Goal: Information Seeking & Learning: Learn about a topic

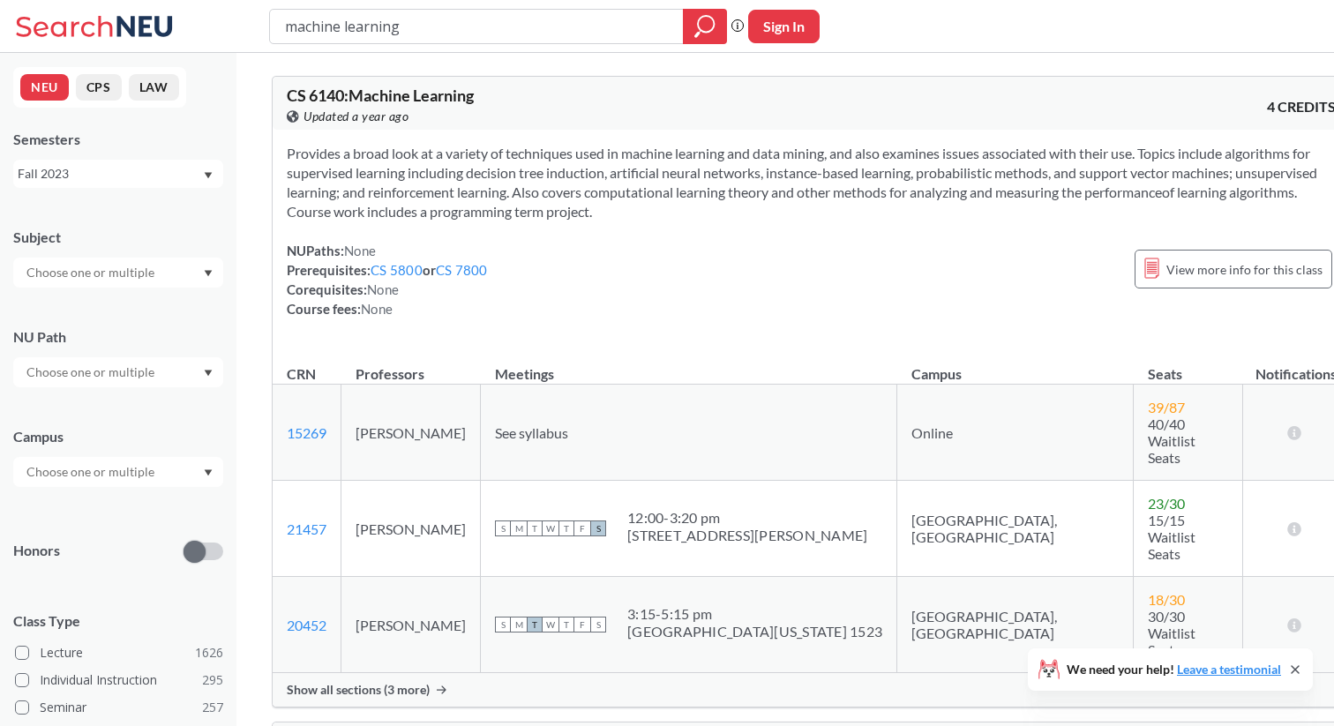
click at [137, 272] on input "text" at bounding box center [92, 272] width 148 height 21
click at [139, 380] on div "PSYC ( 43 )" at bounding box center [122, 373] width 199 height 19
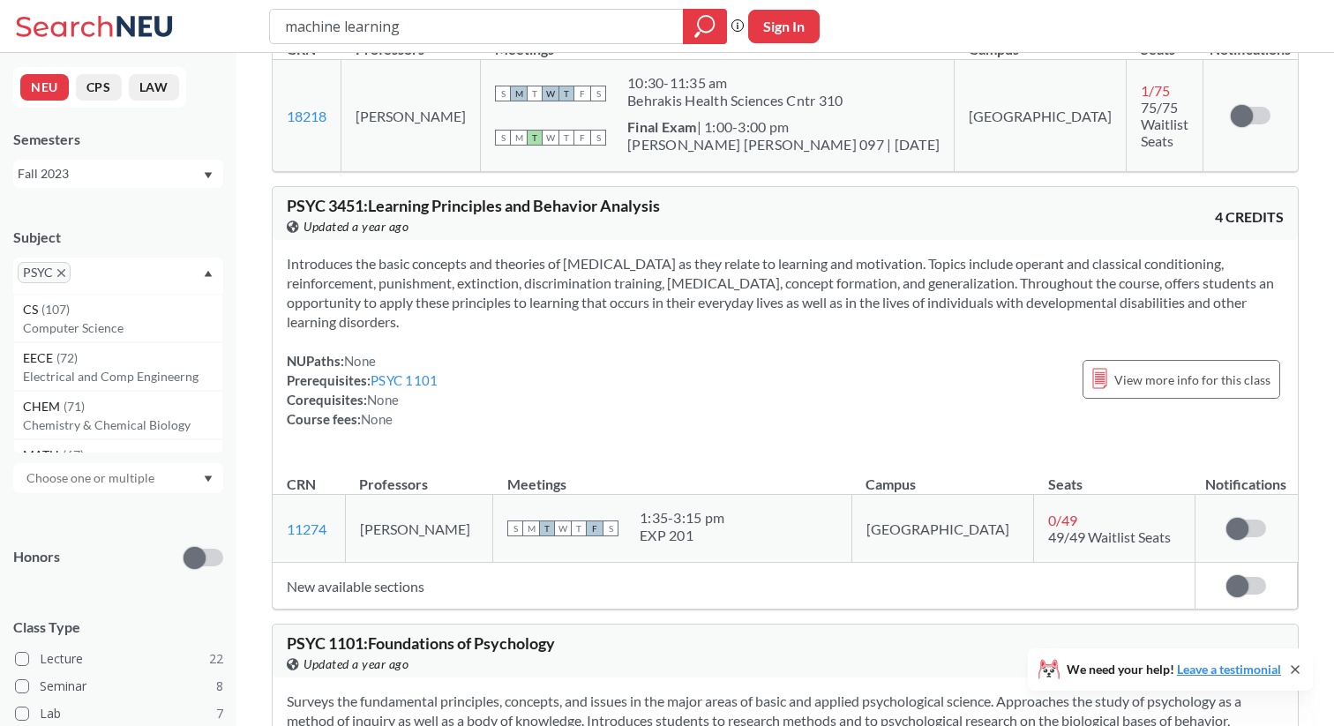
scroll to position [408, 0]
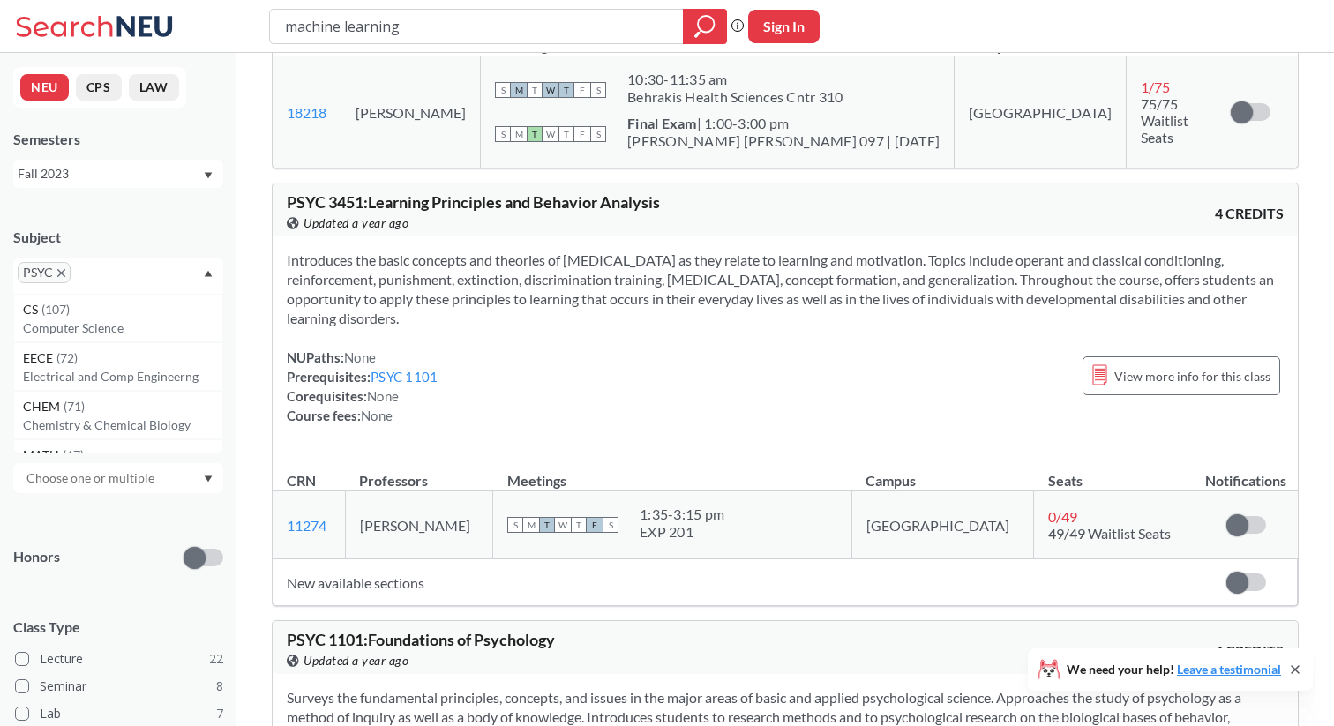
click at [783, 27] on button "Sign In" at bounding box center [783, 27] width 71 height 34
select select "US"
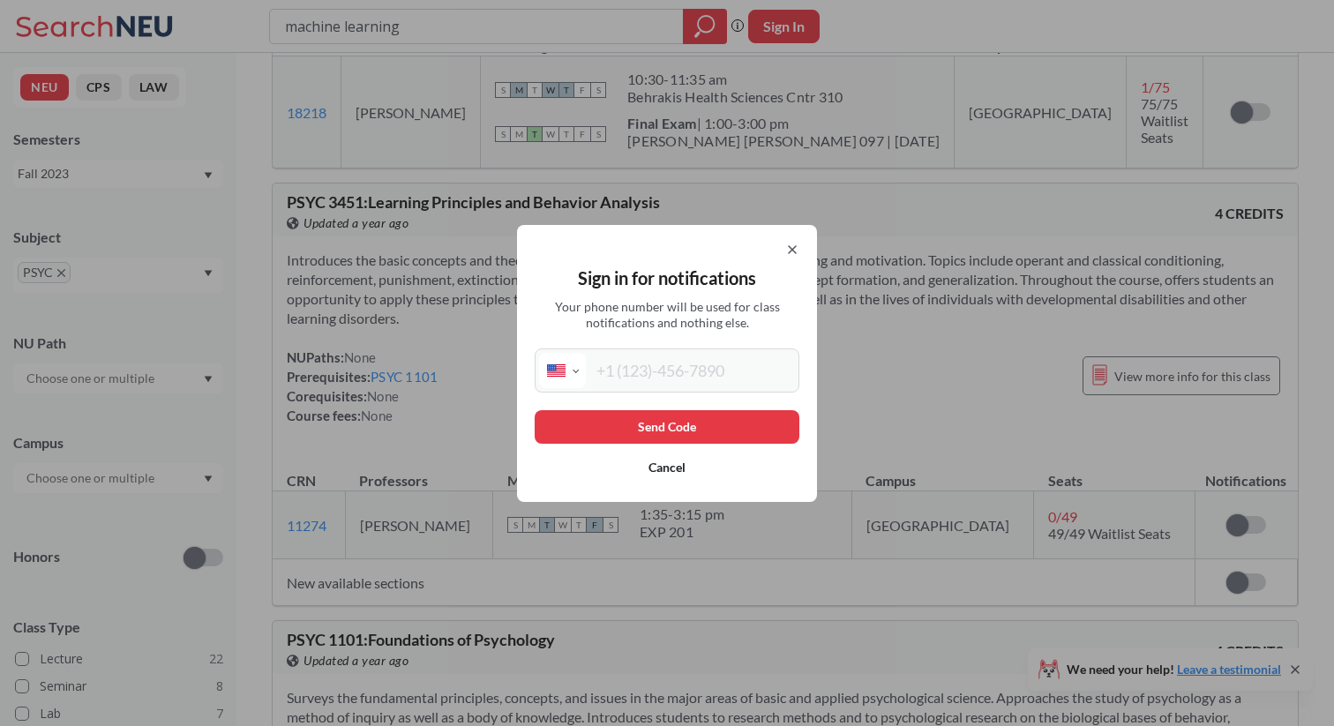
click at [649, 376] on input "tel" at bounding box center [690, 370] width 209 height 35
type input "[PHONE_NUMBER]"
click at [630, 424] on button "Send Code" at bounding box center [667, 427] width 265 height 34
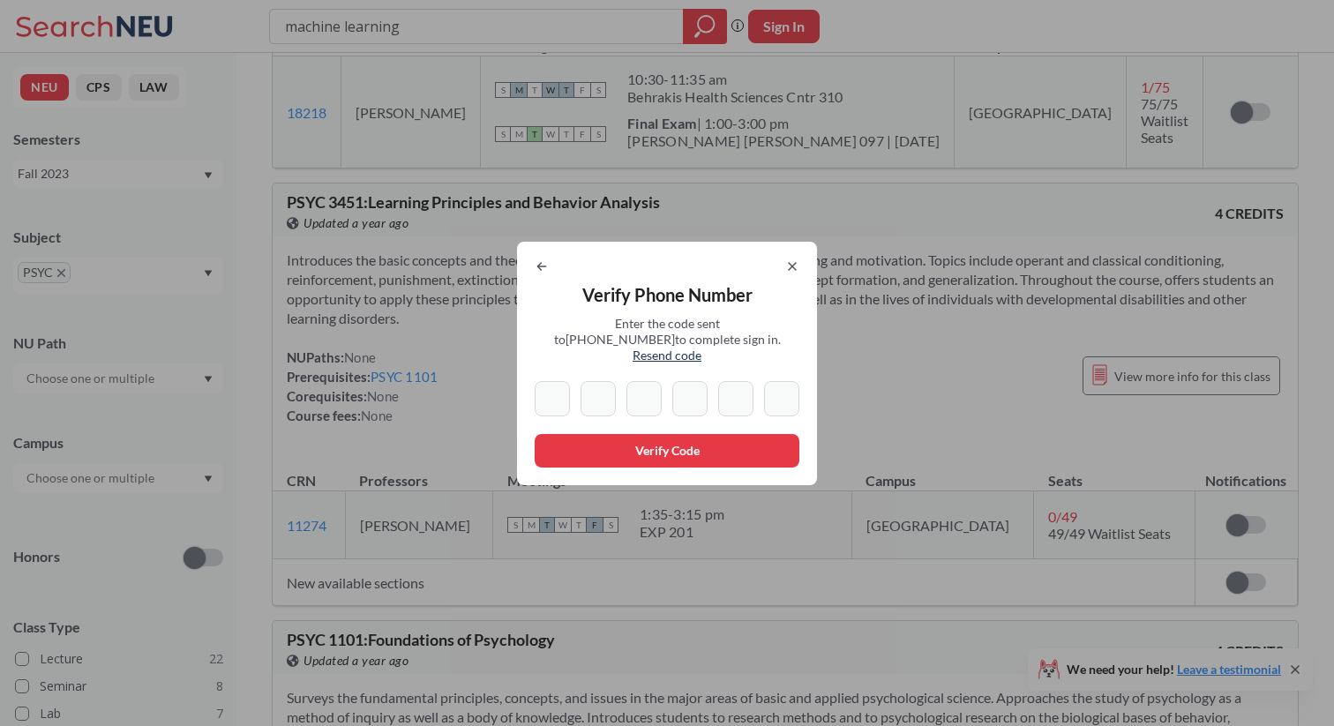
type input "0"
type input "7"
type input "9"
type input "1"
type input "3"
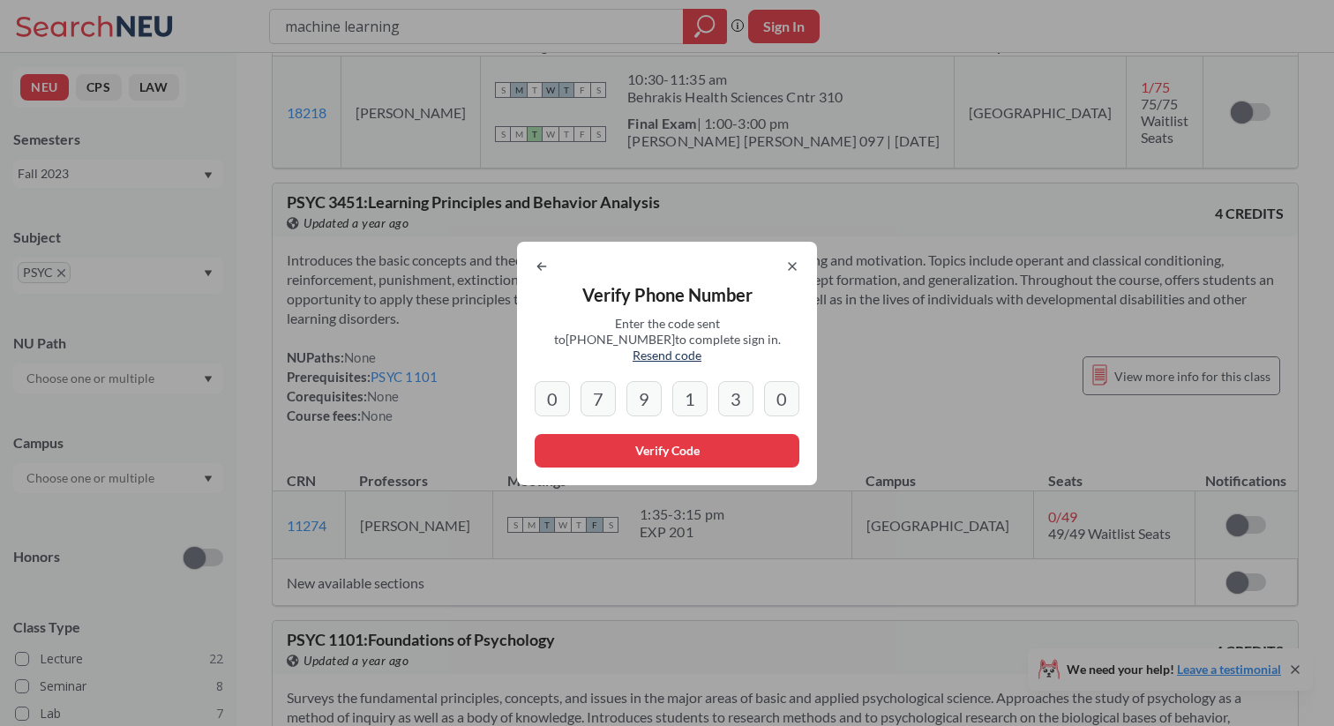
type input "0"
click at [608, 449] on button "Verify Code" at bounding box center [667, 451] width 265 height 34
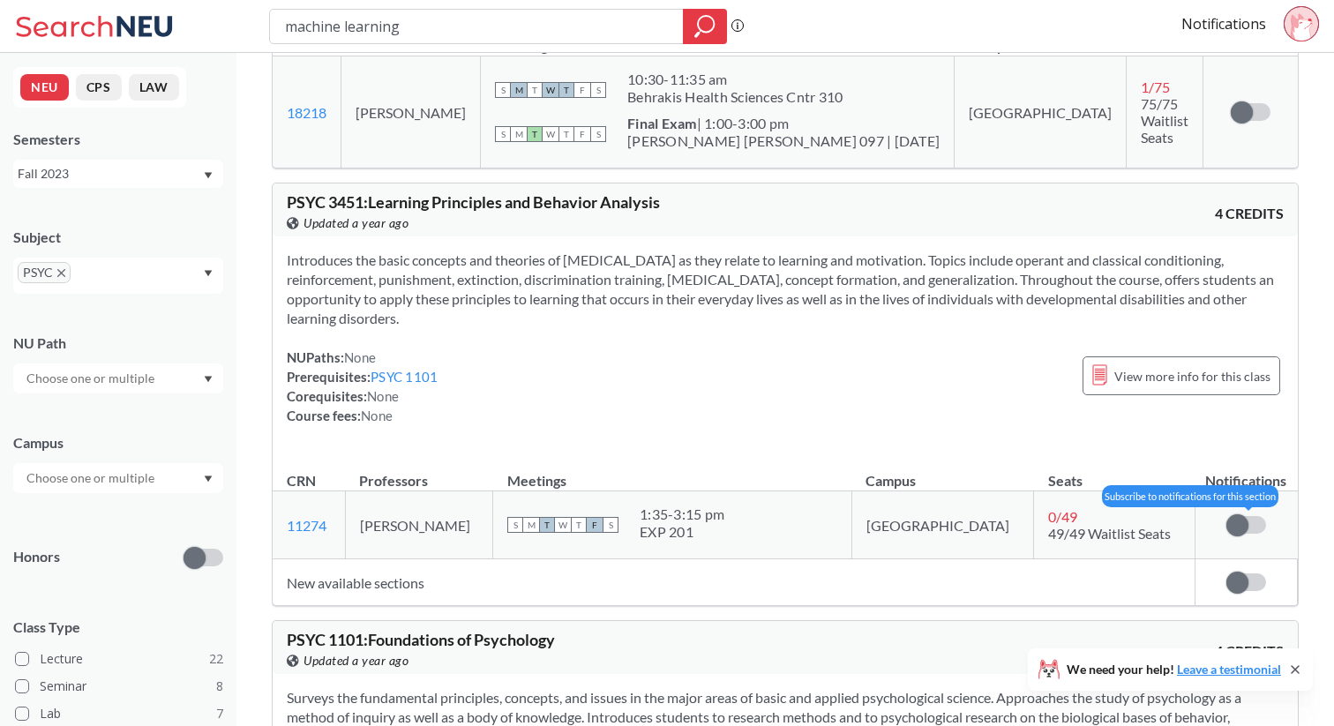
click at [1248, 521] on label at bounding box center [1246, 525] width 40 height 18
click at [1226, 516] on input "checkbox" at bounding box center [1226, 516] width 0 height 0
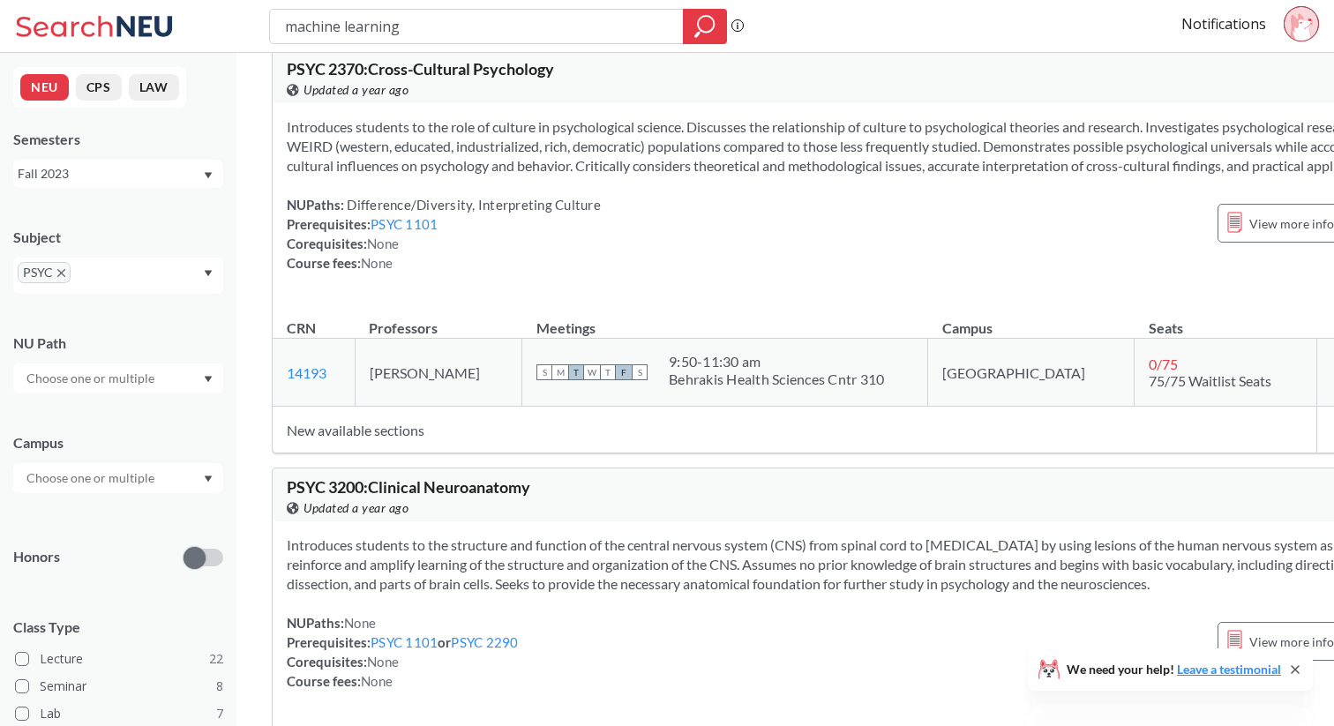
scroll to position [3611, 0]
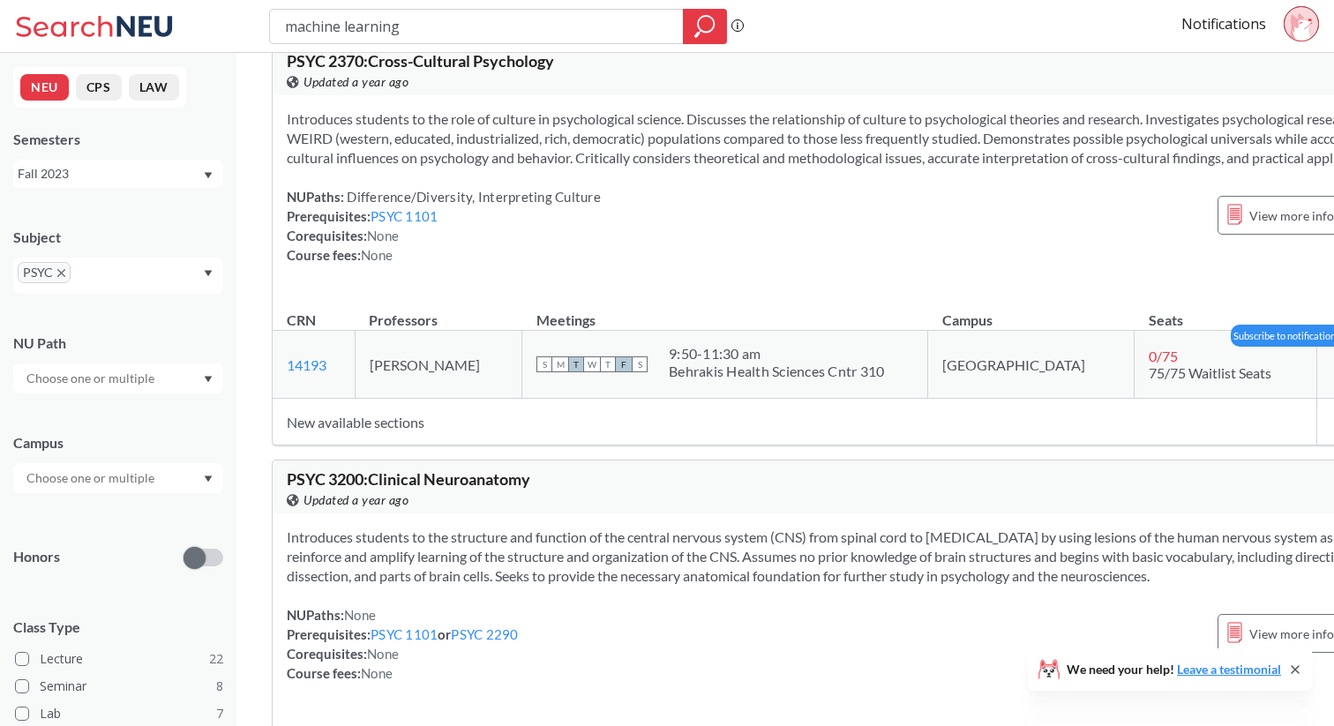
click at [1333, 356] on input "checkbox" at bounding box center [1355, 356] width 0 height 0
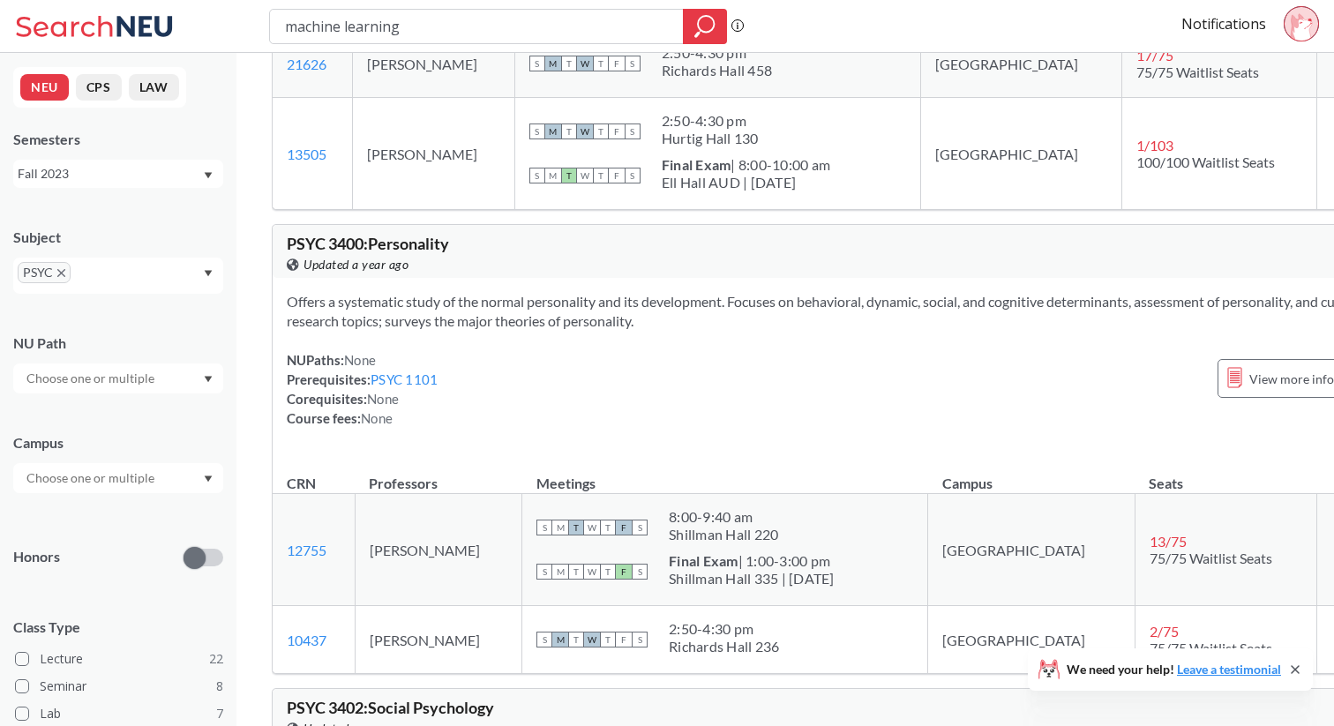
scroll to position [4444, 0]
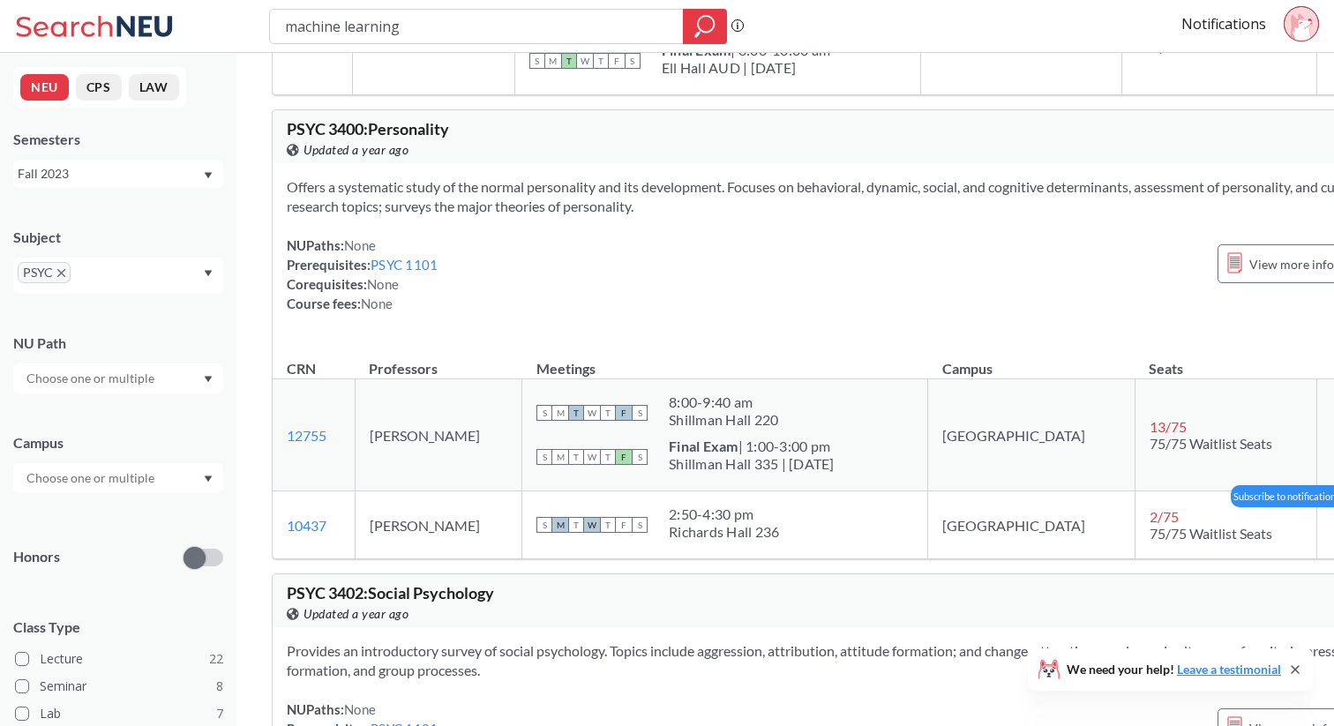
click at [1333, 516] on input "checkbox" at bounding box center [1355, 516] width 0 height 0
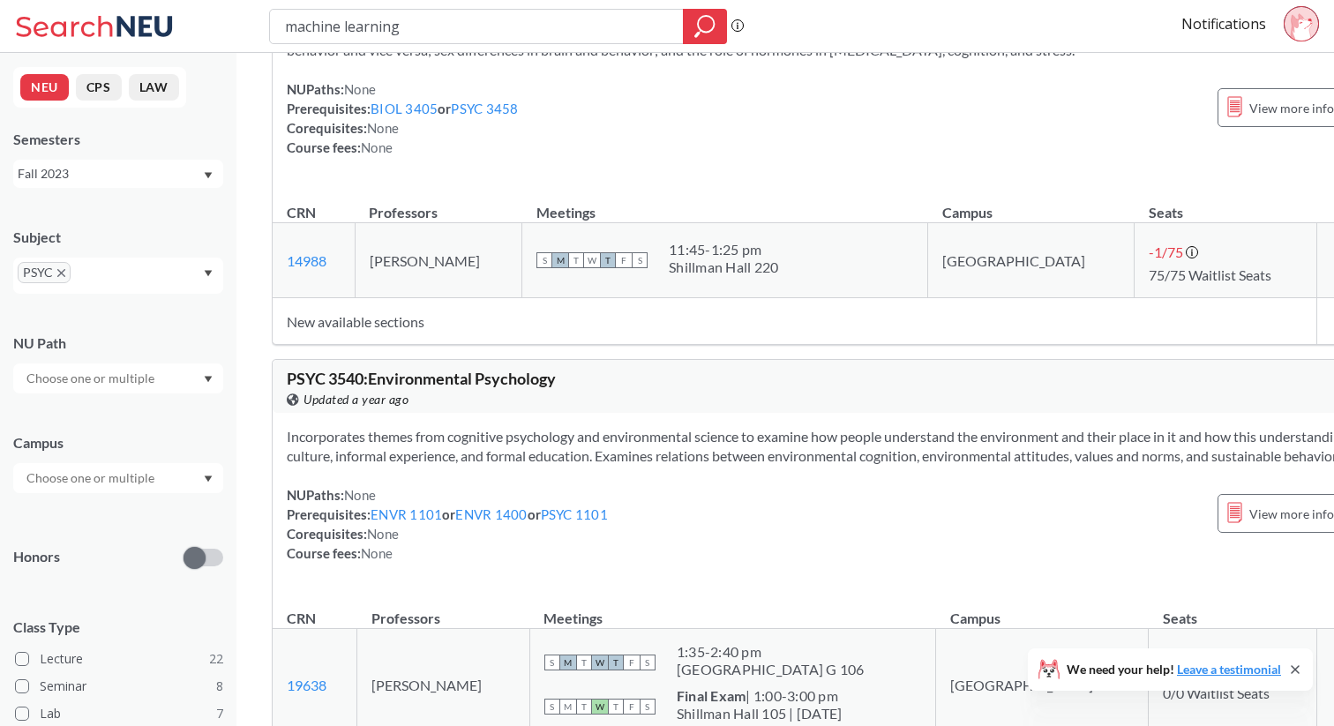
scroll to position [8939, 0]
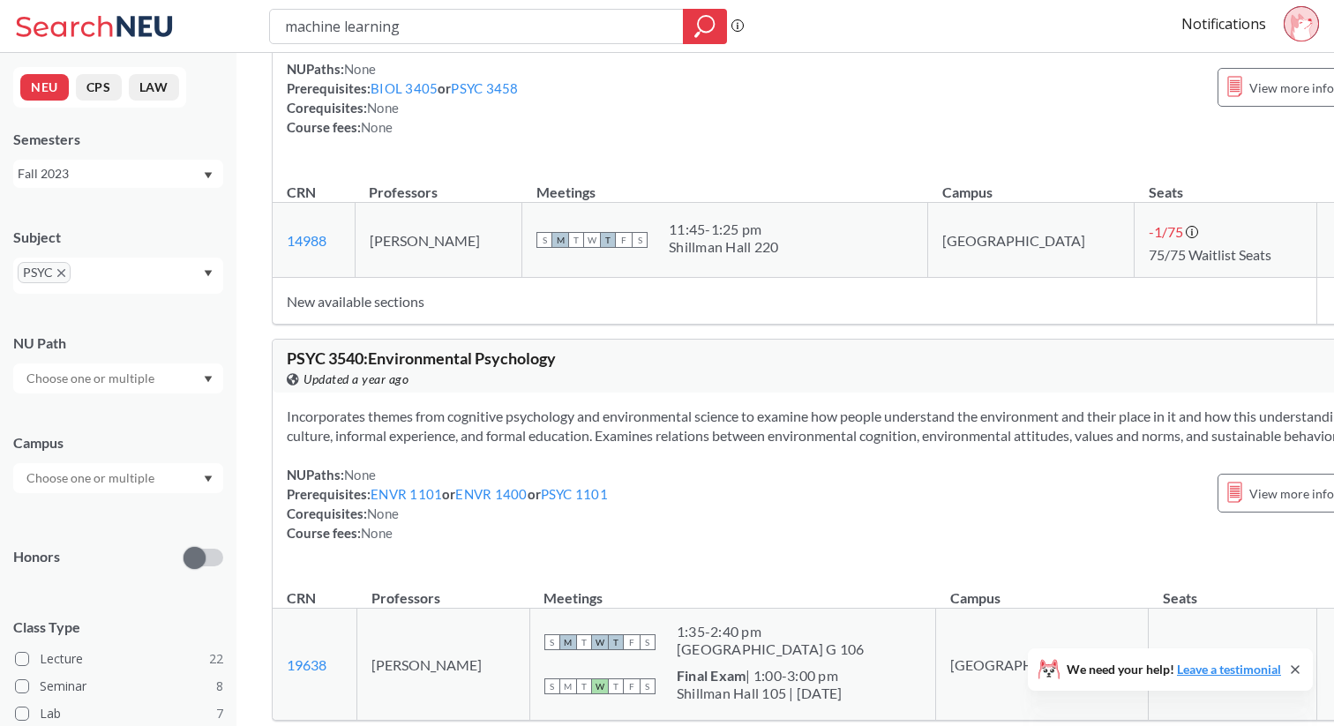
click at [57, 272] on icon "X to remove pill" at bounding box center [61, 273] width 8 height 8
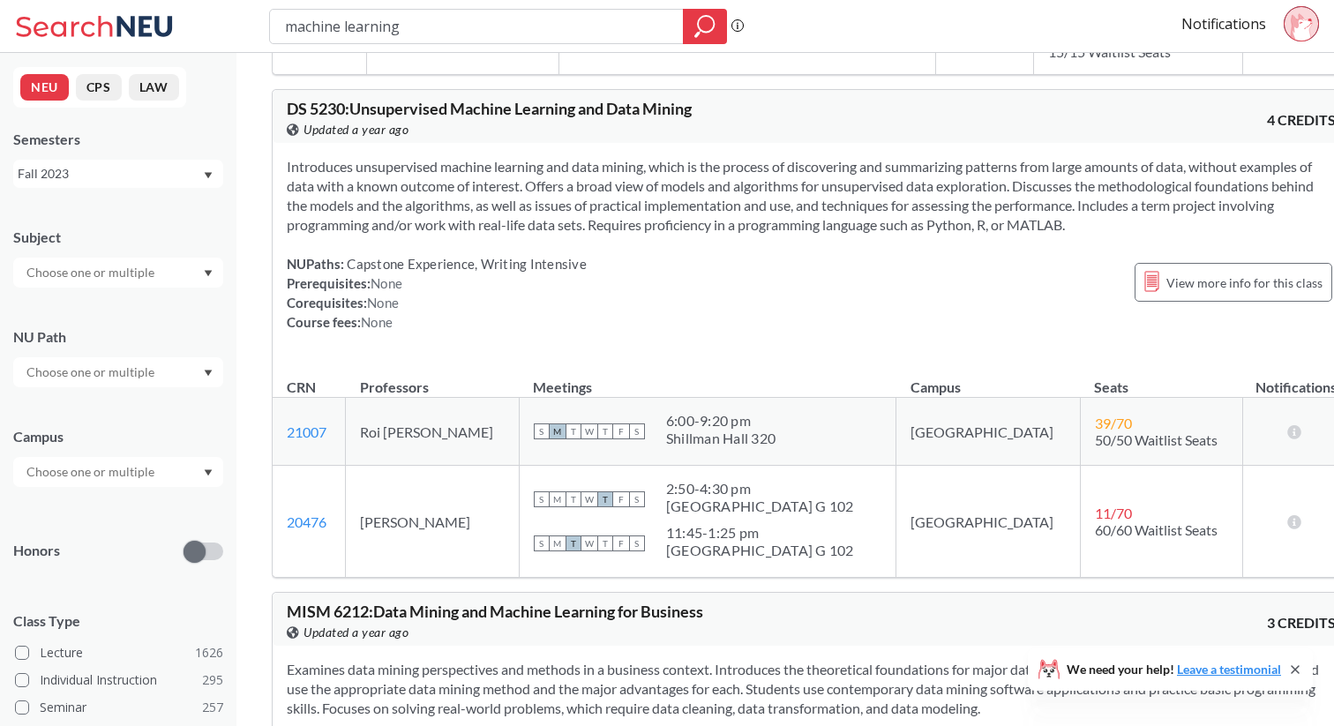
scroll to position [8939, 0]
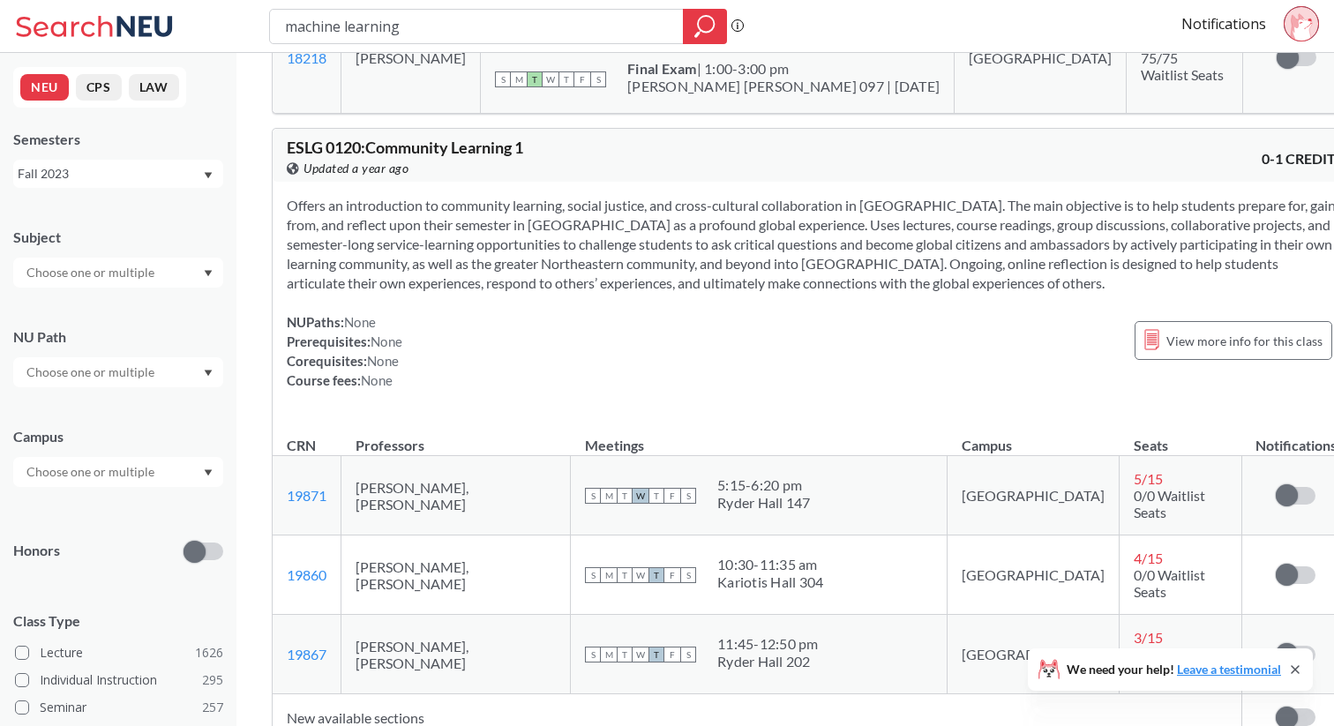
click at [205, 265] on div at bounding box center [118, 273] width 210 height 30
click at [140, 364] on div "PHYS ( 50 )" at bounding box center [122, 368] width 199 height 19
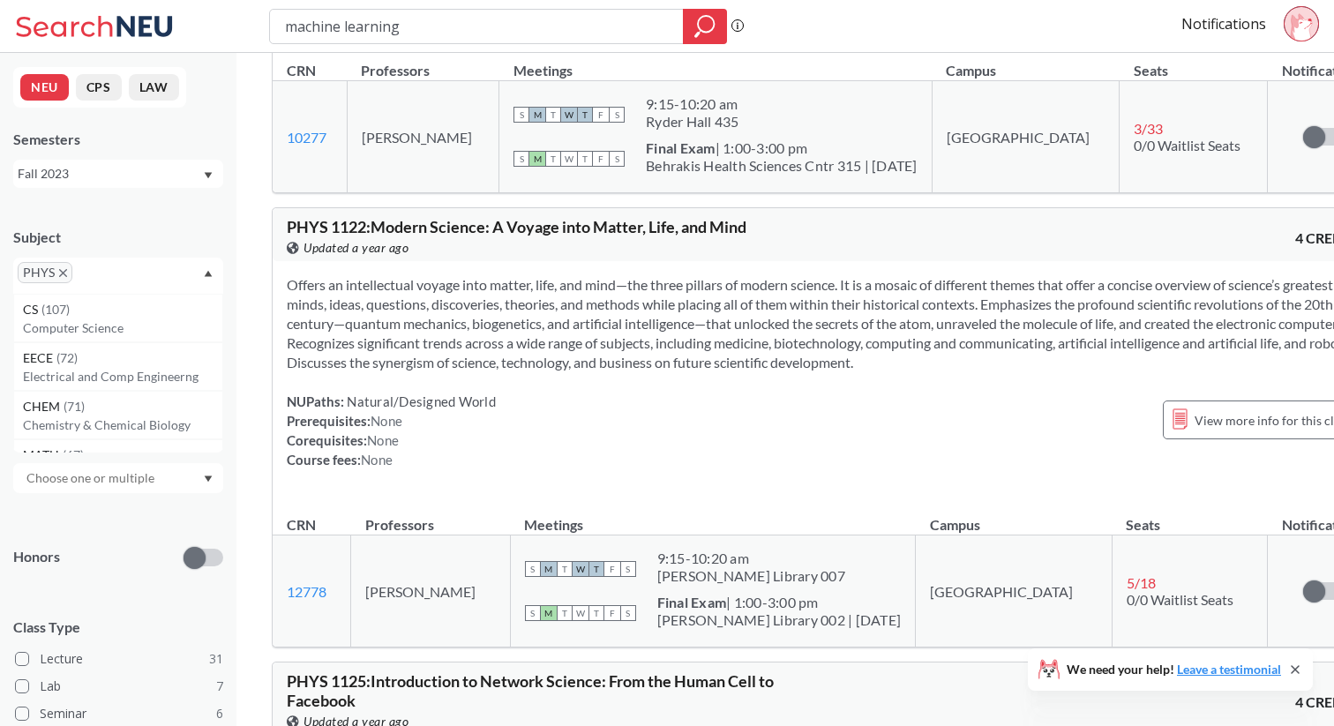
scroll to position [2146, 0]
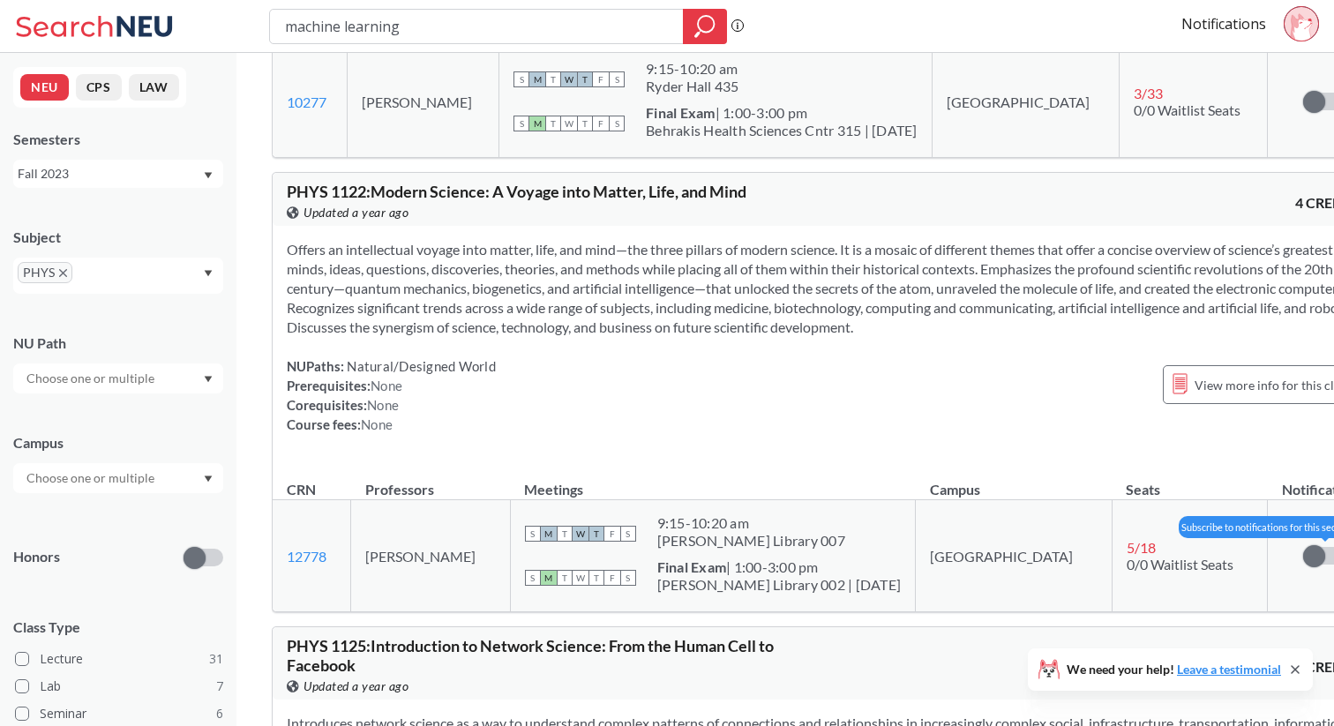
click at [1303, 545] on span at bounding box center [1314, 556] width 22 height 22
click at [1303, 547] on input "checkbox" at bounding box center [1303, 547] width 0 height 0
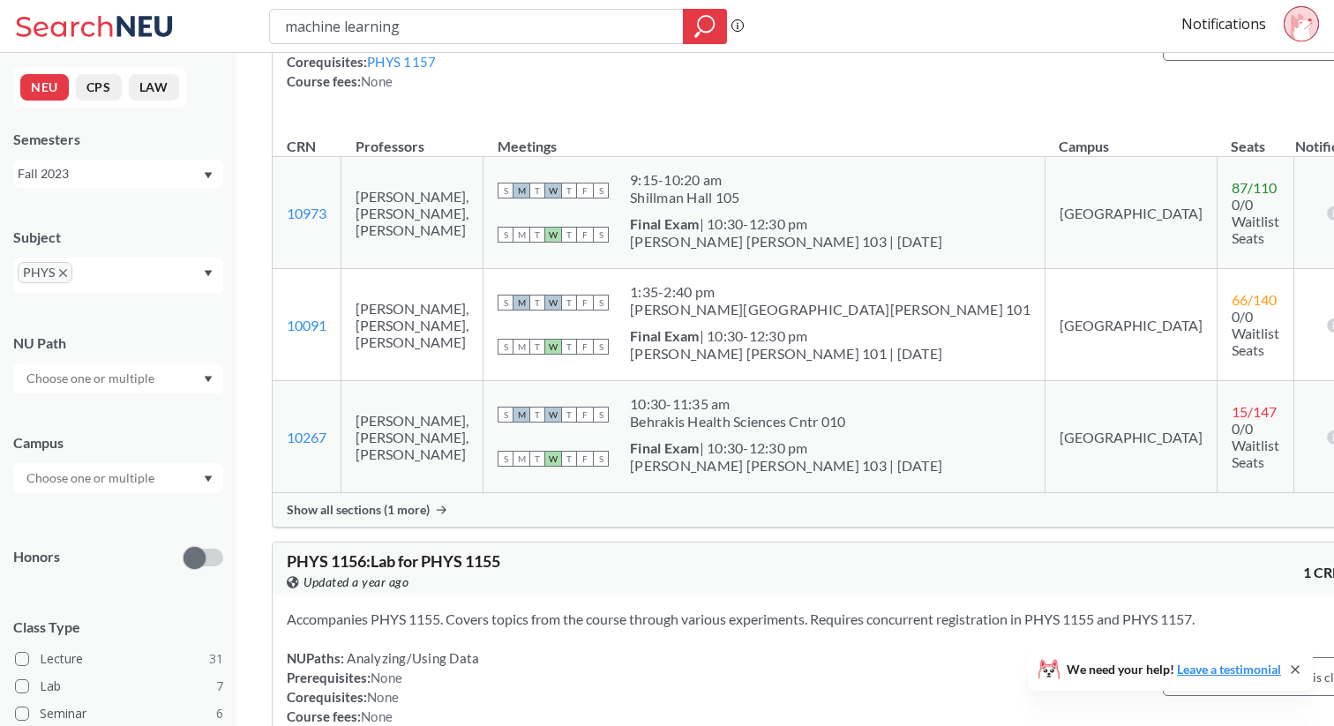
scroll to position [8005, 0]
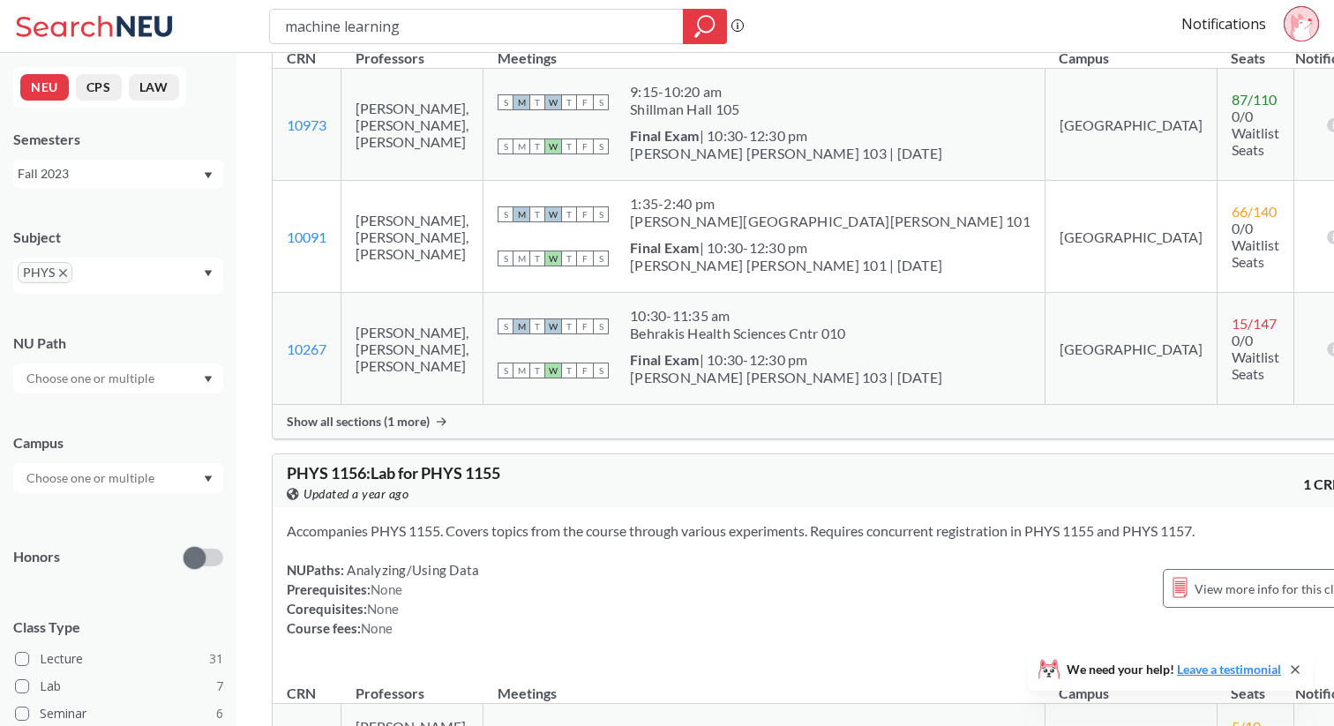
click at [61, 274] on icon "X to remove pill" at bounding box center [63, 273] width 8 height 8
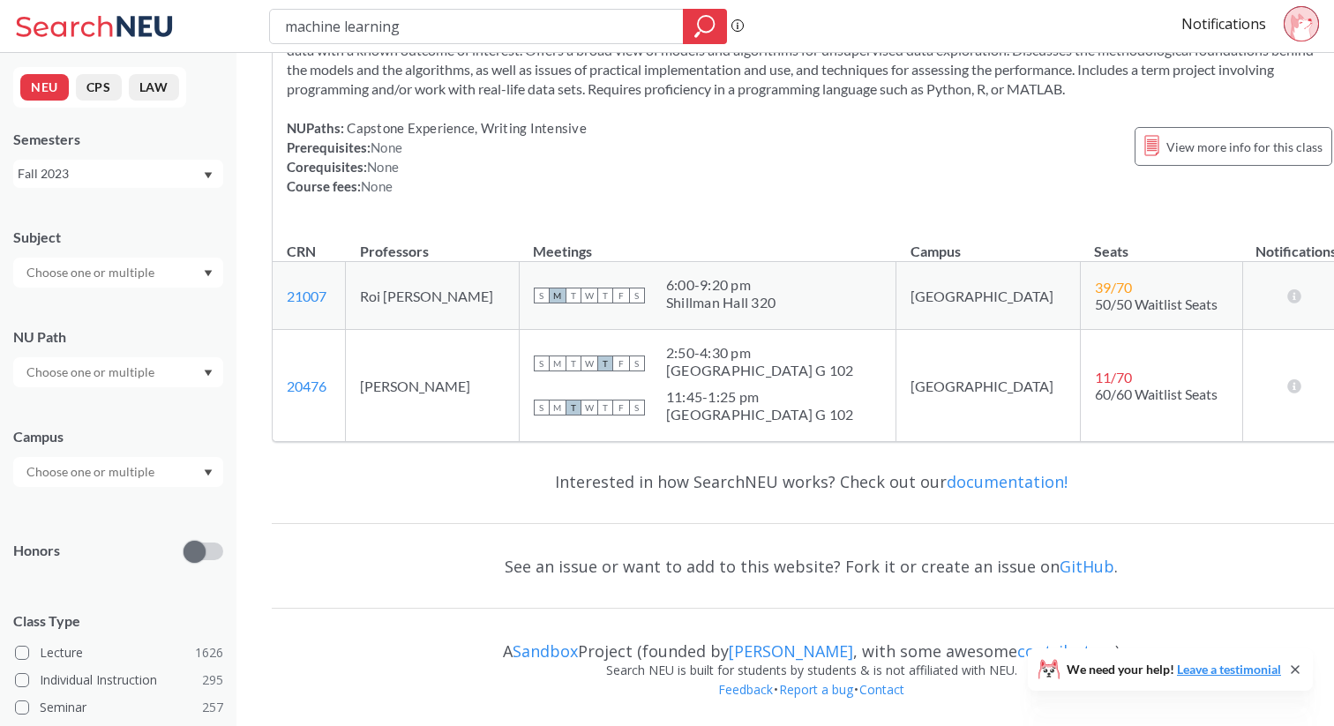
scroll to position [4460, 0]
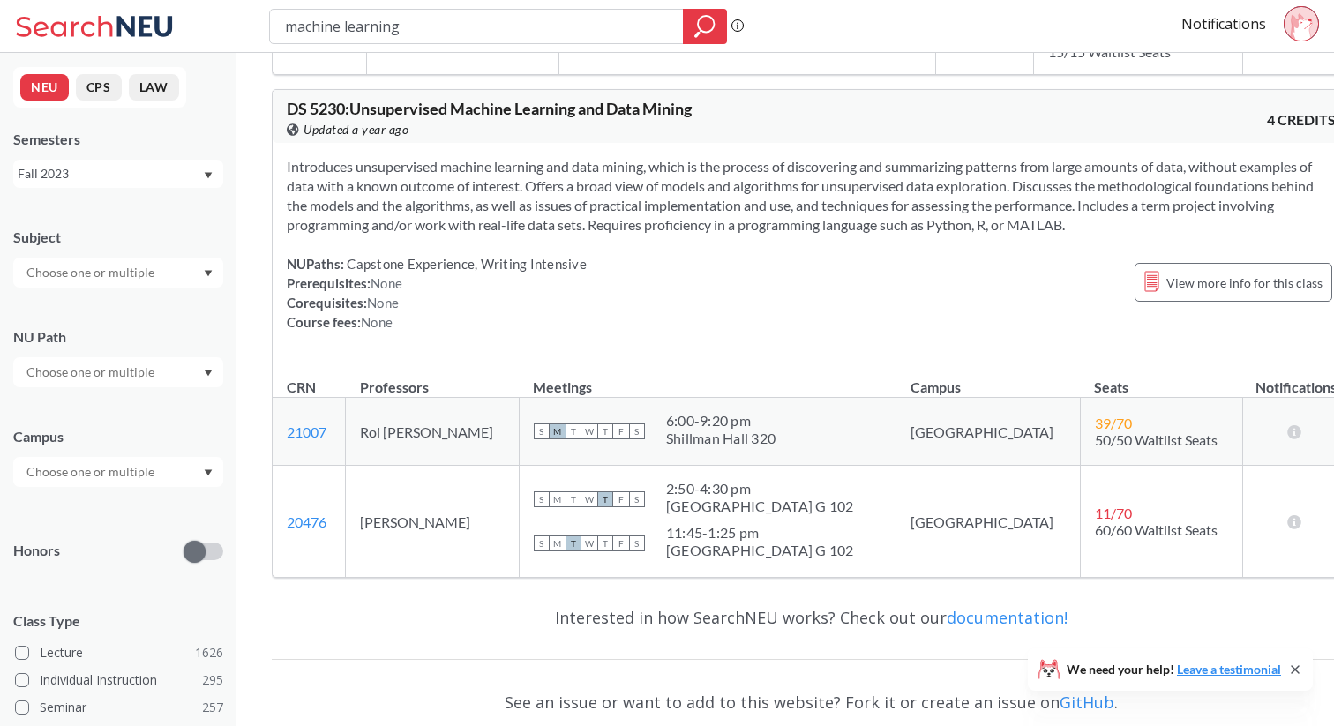
click at [207, 275] on icon "Dropdown arrow" at bounding box center [209, 273] width 8 height 6
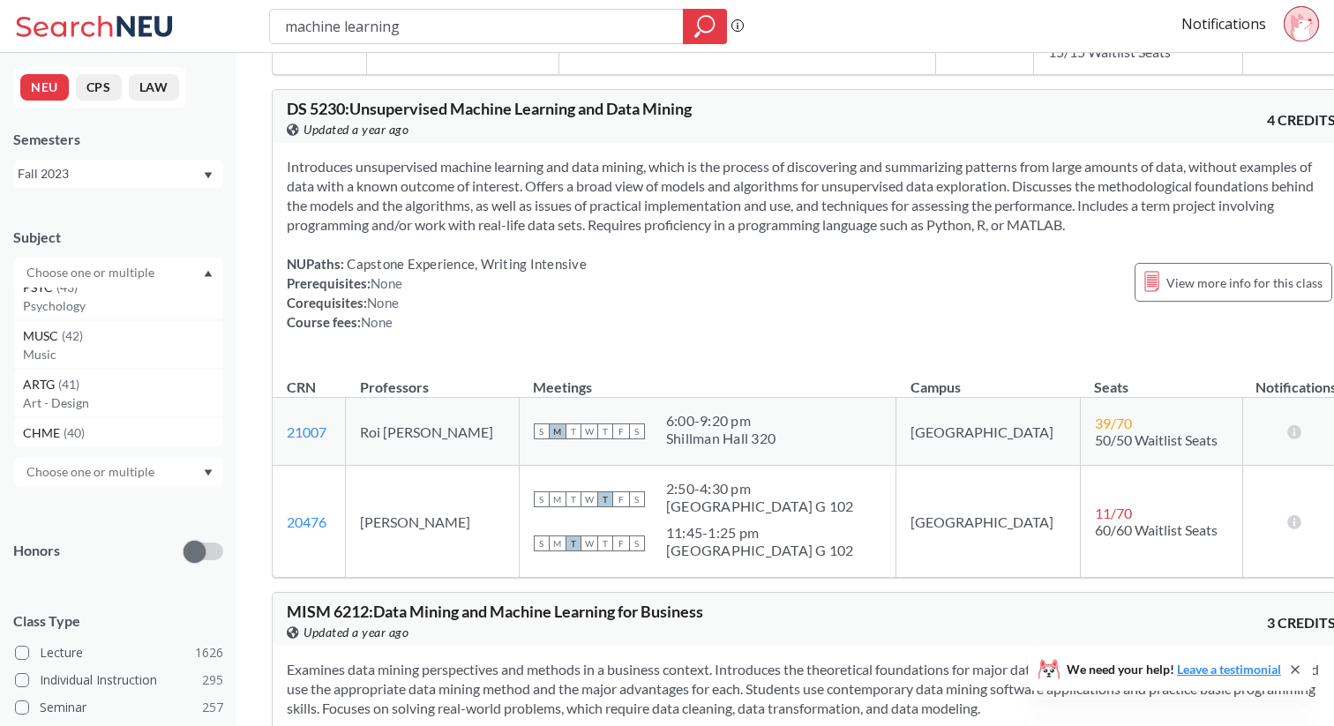
scroll to position [859, 0]
click at [120, 345] on div "MUSC ( 42 ) Music" at bounding box center [118, 327] width 210 height 49
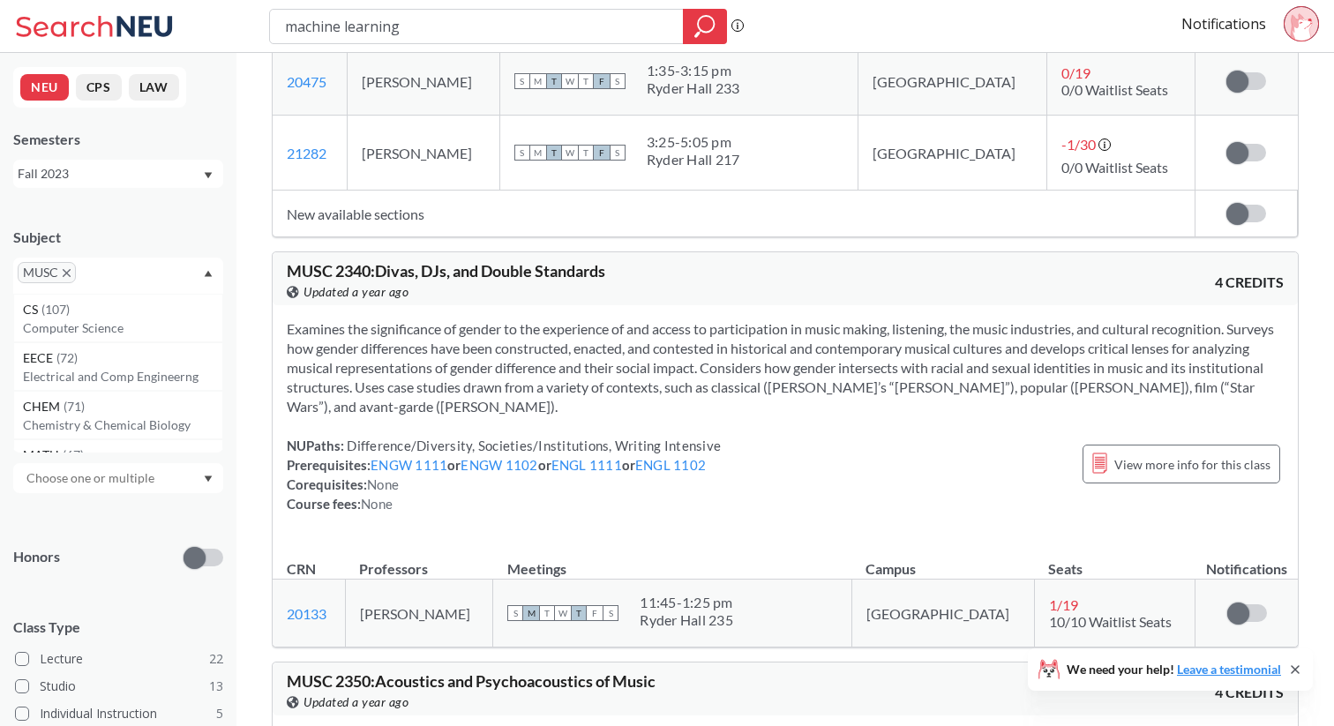
scroll to position [13993, 0]
click at [347, 260] on span "MUSC 2340 : Divas, DJs, and Double Standards" at bounding box center [446, 269] width 319 height 19
copy span "2340"
click at [814, 251] on div "MUSC 2340 : Divas, DJs, and Double Standards View this course on Banner. Update…" at bounding box center [785, 277] width 1025 height 53
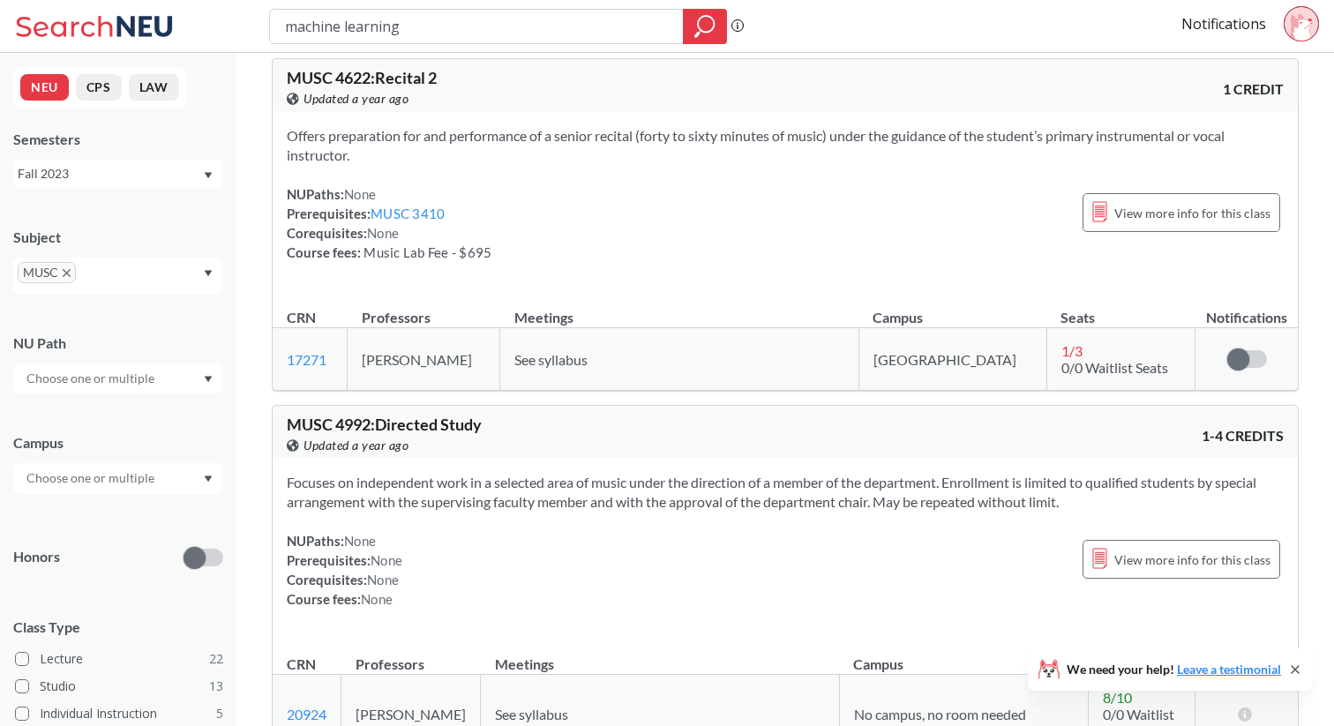
scroll to position [16222, 0]
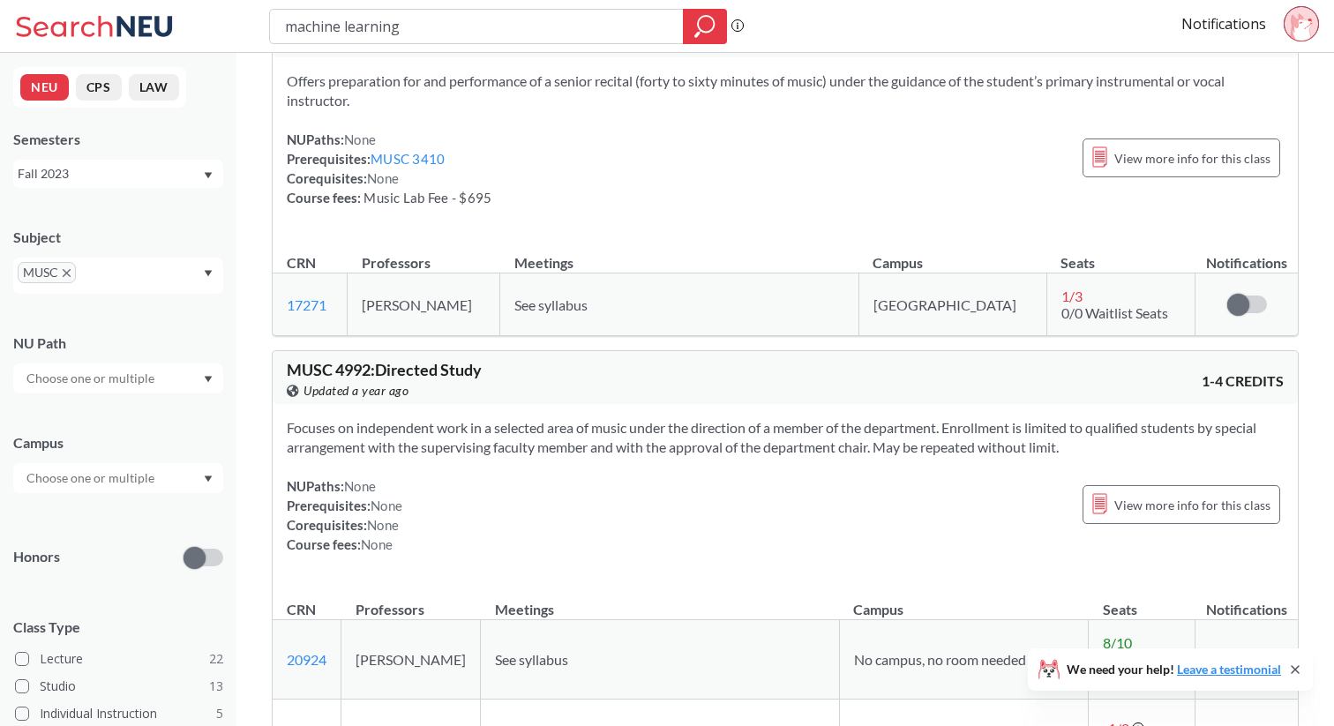
click at [65, 275] on icon "X to remove pill" at bounding box center [67, 273] width 8 height 8
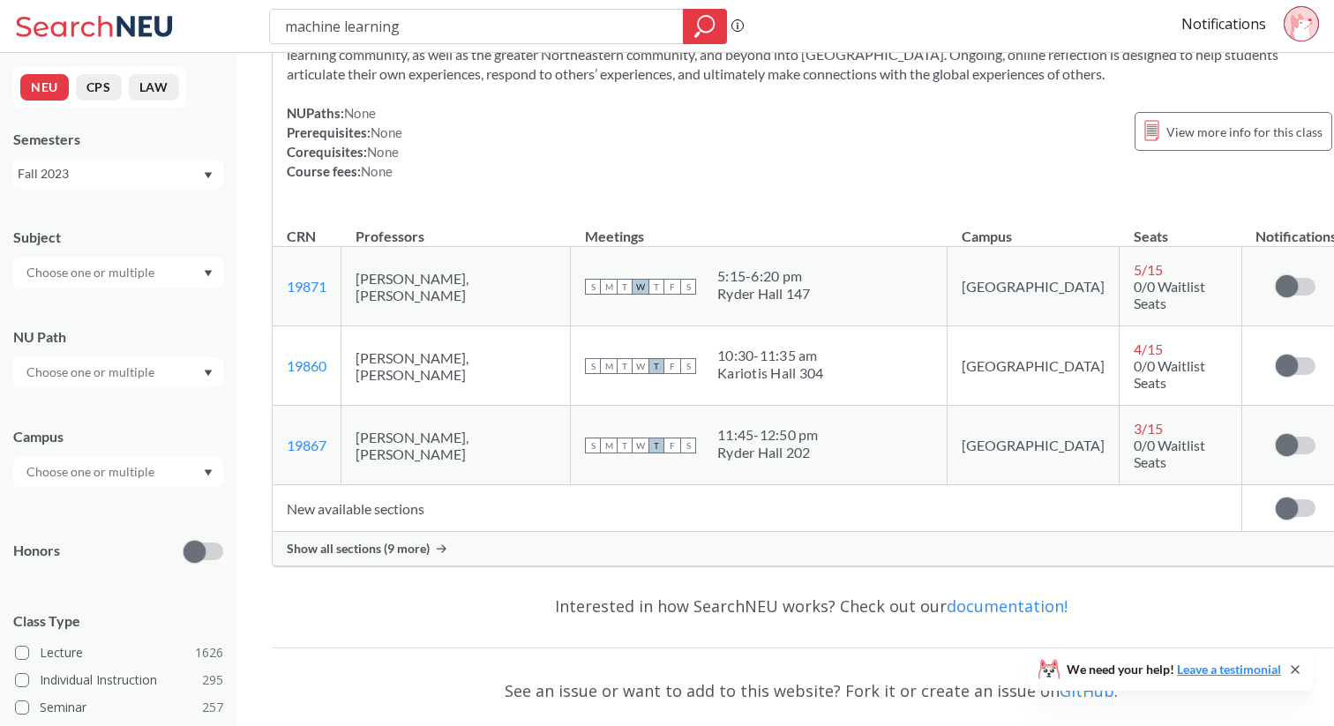
click at [206, 274] on icon "Dropdown arrow" at bounding box center [208, 273] width 9 height 7
click at [93, 356] on p "Psychology" at bounding box center [122, 363] width 199 height 18
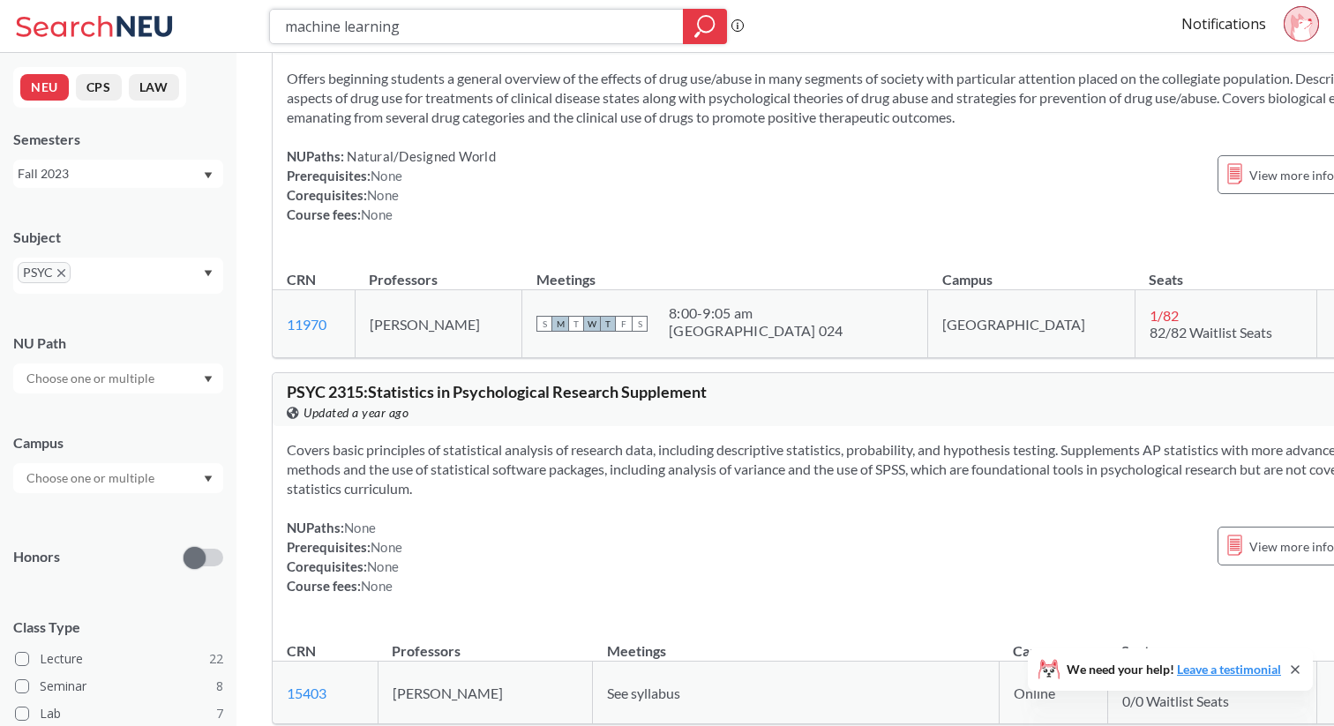
click at [427, 33] on input "machine learning" at bounding box center [476, 26] width 387 height 30
click at [425, 33] on input "machine learning" at bounding box center [476, 26] width 387 height 30
type input "personality"
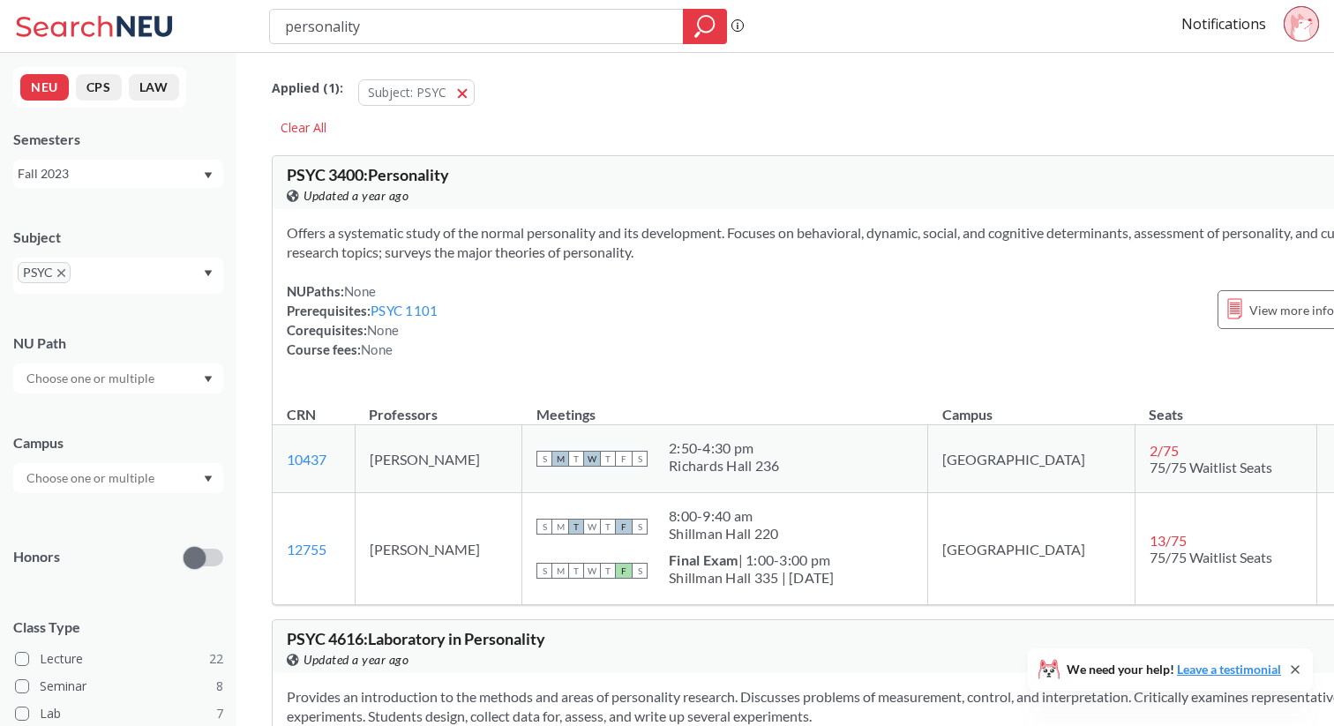
click at [347, 177] on span "PSYC 3400 : Personality" at bounding box center [368, 174] width 162 height 19
copy span "3400"
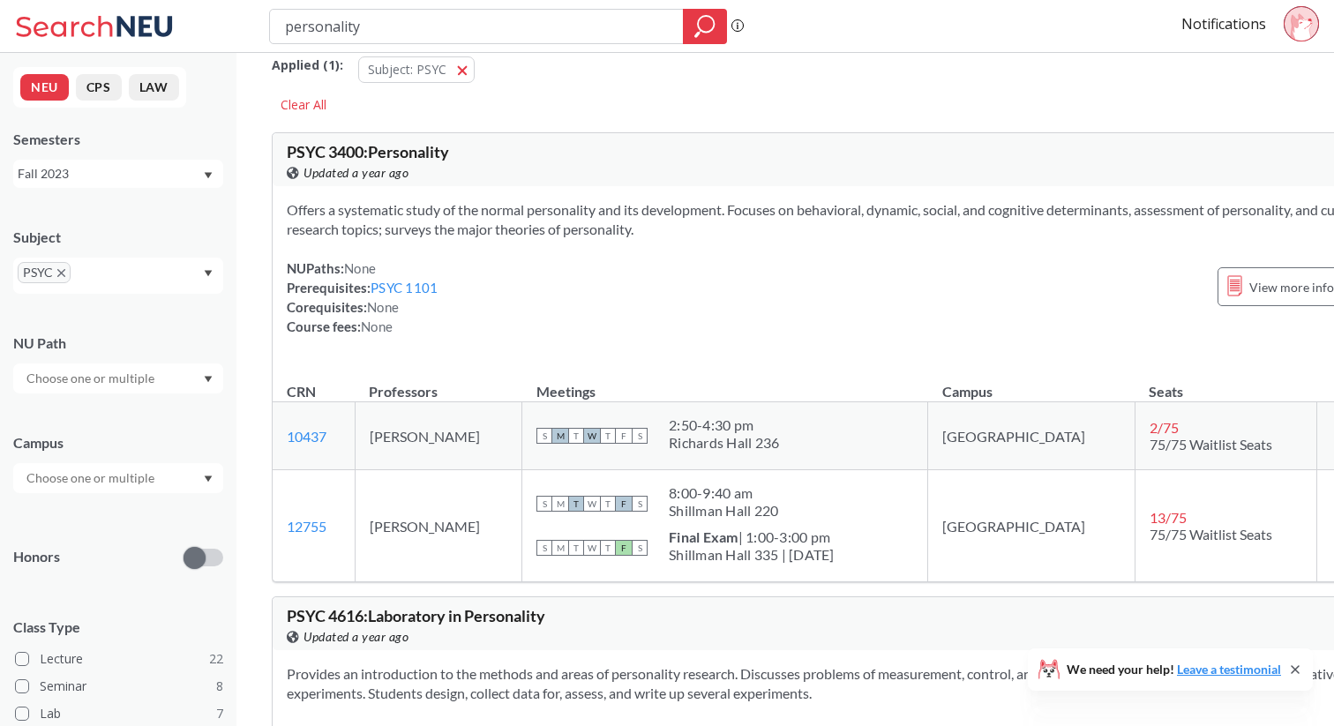
scroll to position [30, 0]
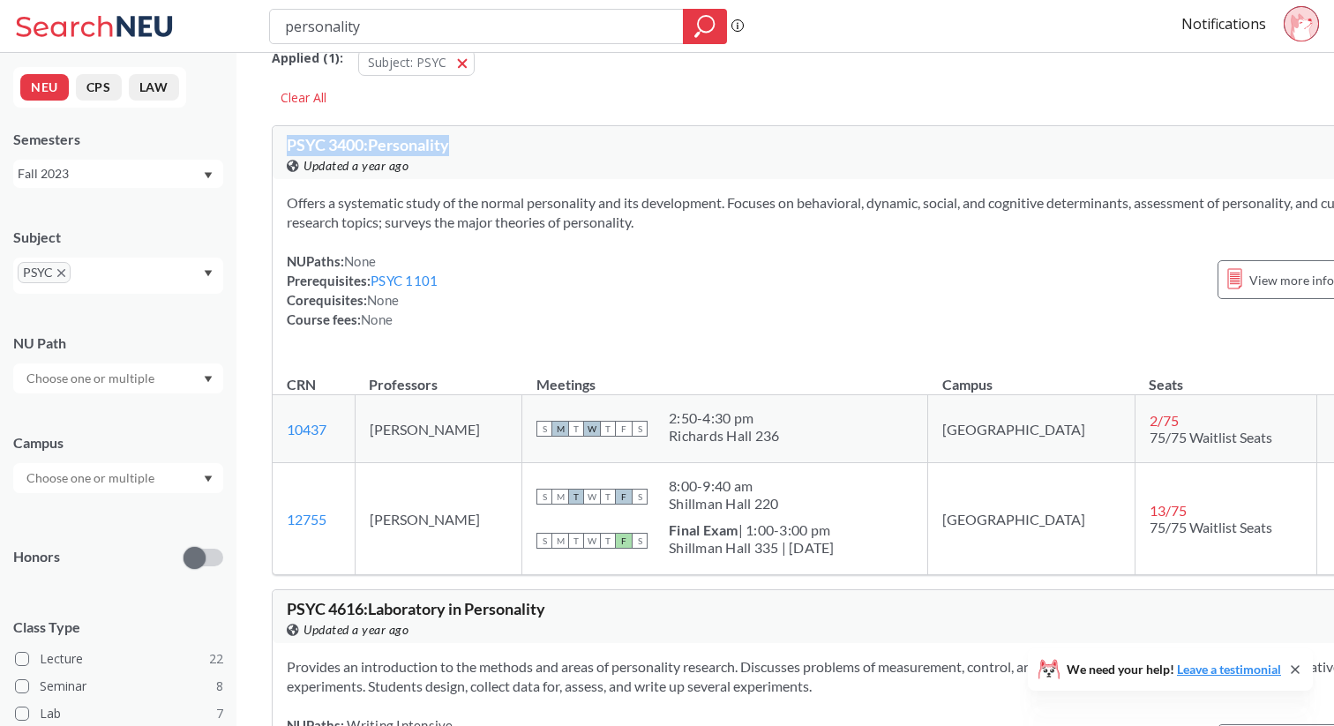
drag, startPoint x: 289, startPoint y: 152, endPoint x: 482, endPoint y: 152, distance: 193.2
click at [482, 152] on div "PSYC 3400 : Personality View this course on Banner. Updated a year ago" at bounding box center [570, 156] width 566 height 39
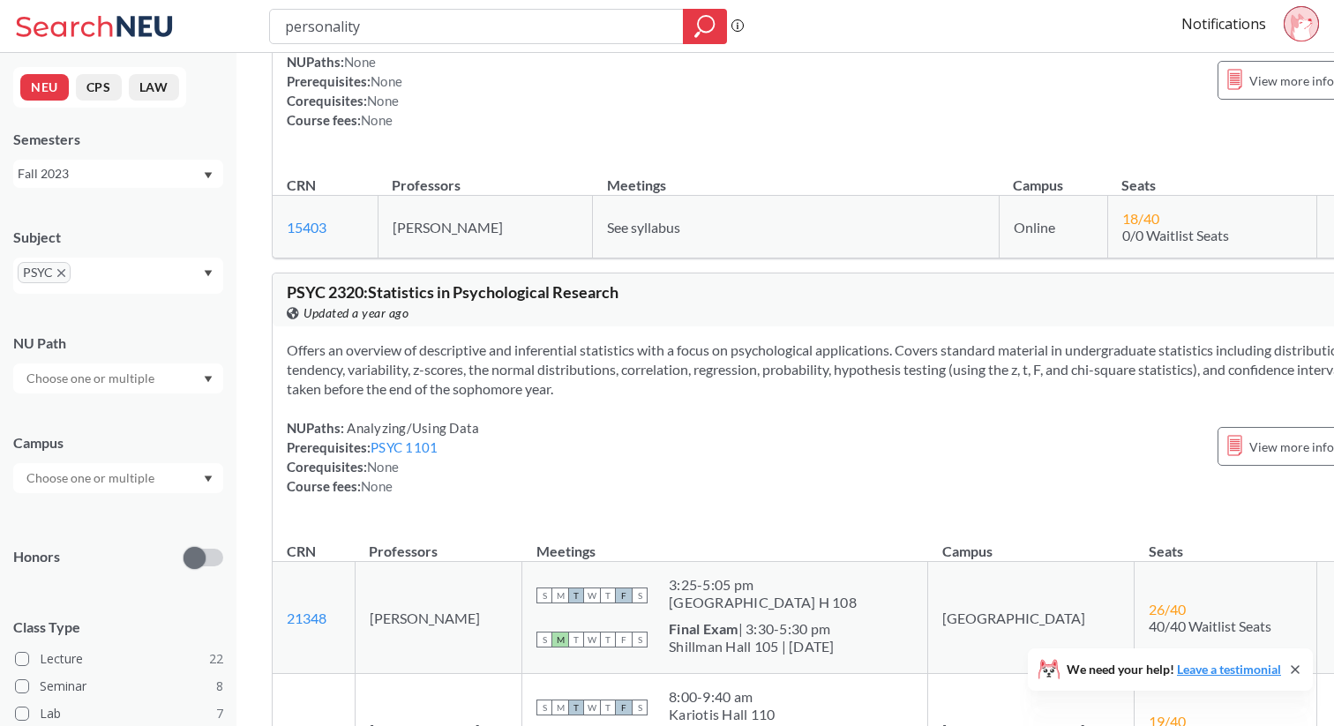
scroll to position [2833, 0]
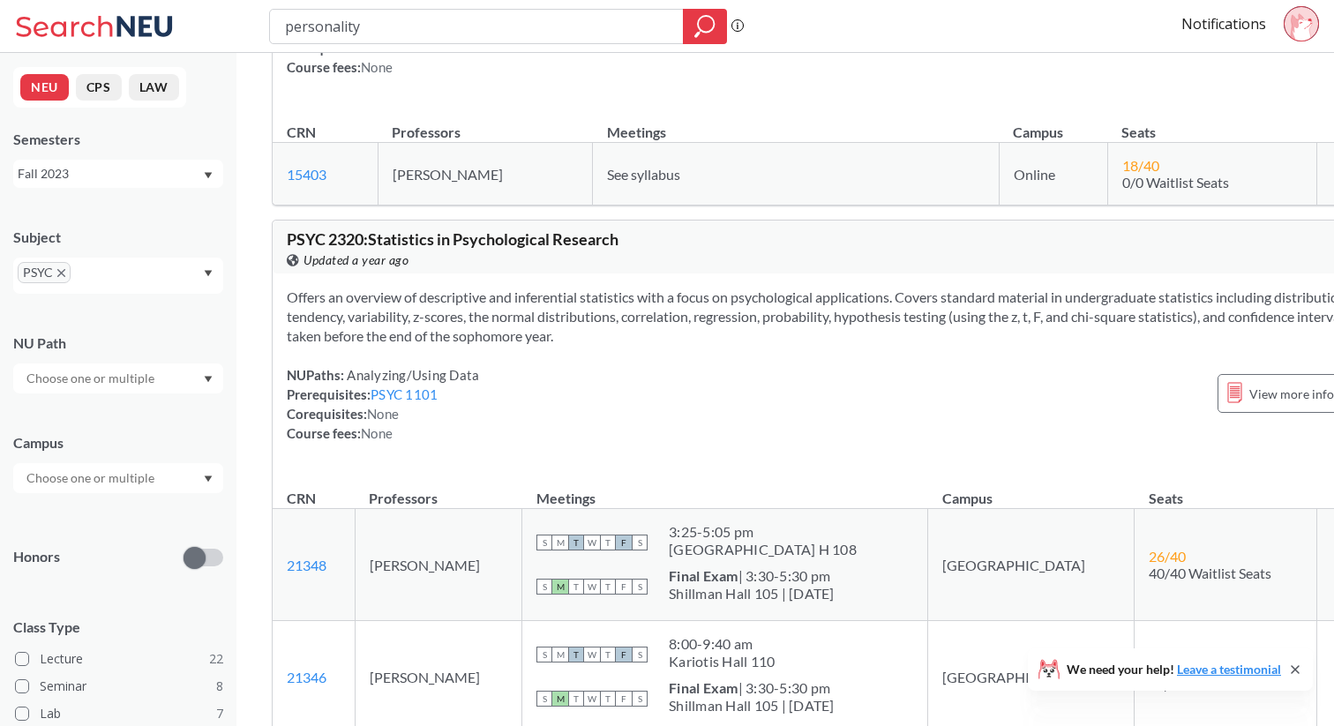
click at [62, 278] on span "PSYC" at bounding box center [44, 272] width 53 height 21
